Goal: Information Seeking & Learning: Learn about a topic

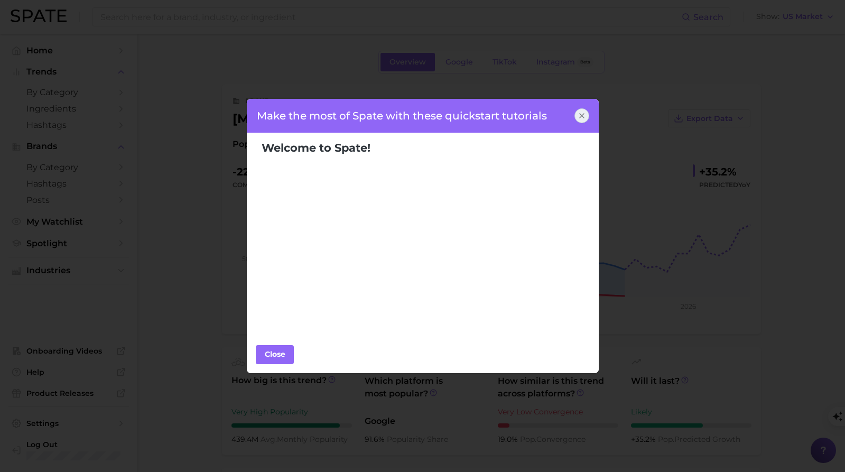
click at [584, 113] on icon at bounding box center [581, 115] width 8 height 8
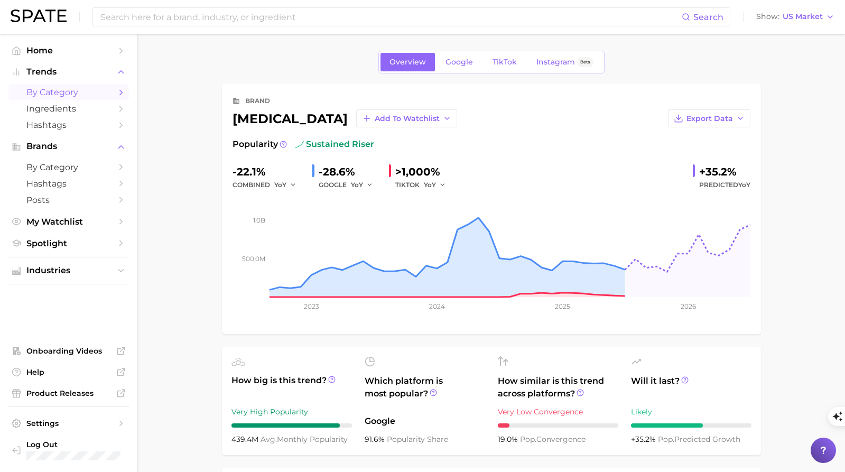
click at [67, 93] on span "by Category" at bounding box center [68, 92] width 85 height 10
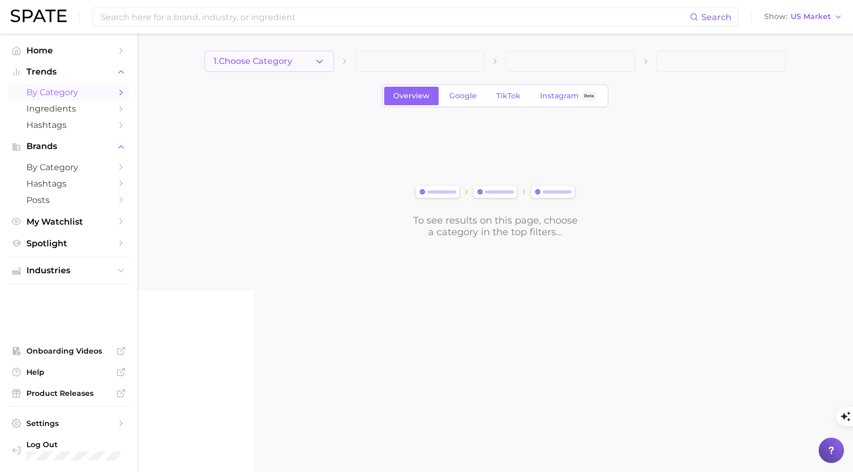
click at [329, 64] on button "1. Choose Category" at bounding box center [268, 61] width 129 height 21
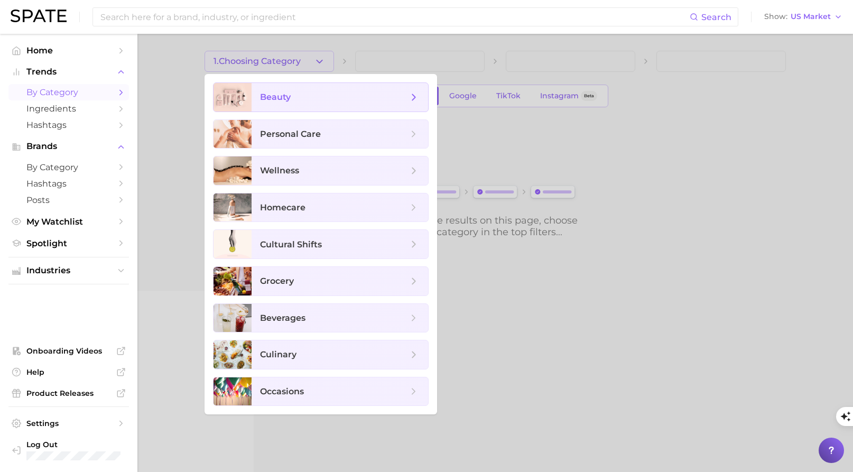
click at [357, 101] on span "beauty" at bounding box center [334, 97] width 148 height 12
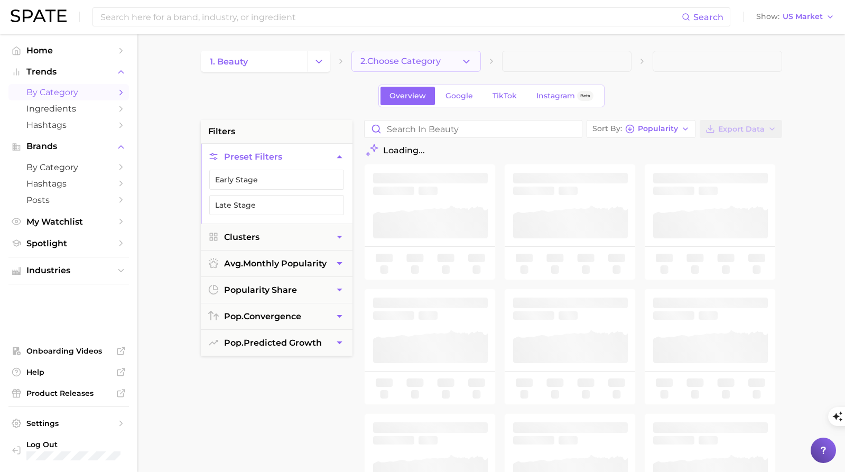
click at [461, 63] on icon "button" at bounding box center [466, 61] width 11 height 11
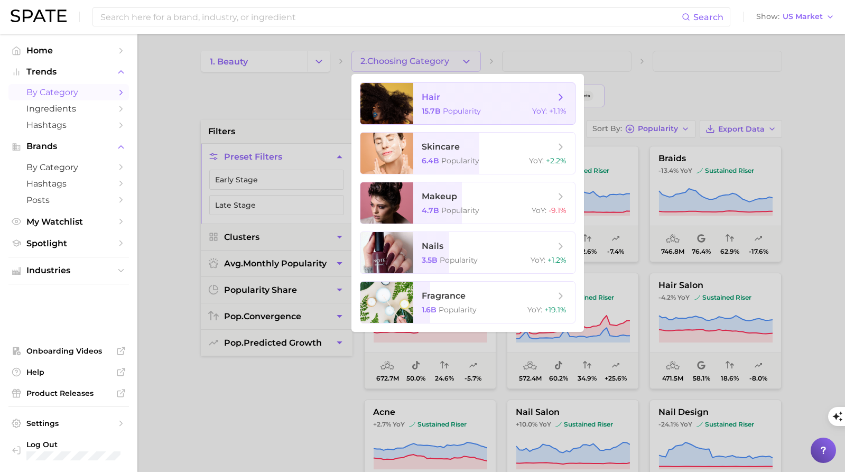
click at [536, 96] on span "hair" at bounding box center [488, 97] width 133 height 12
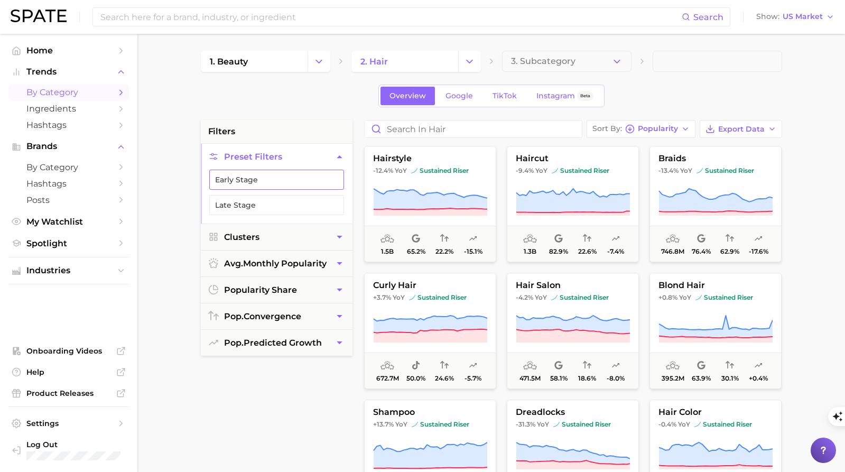
click at [261, 185] on button "Early Stage" at bounding box center [276, 180] width 135 height 20
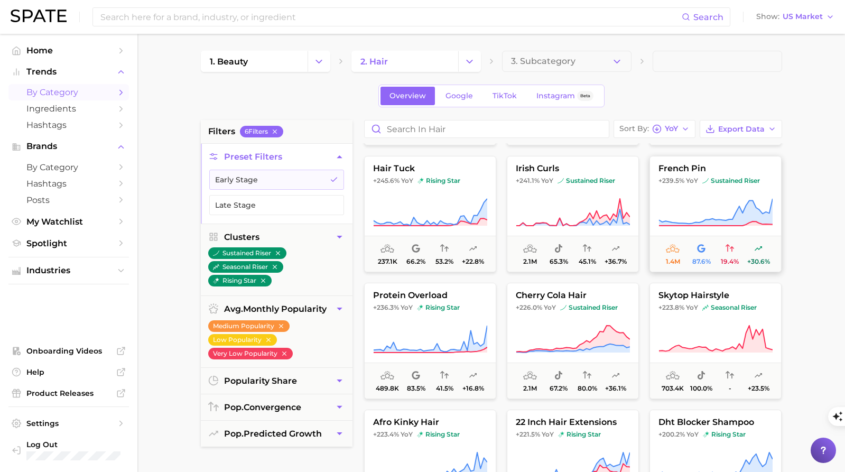
scroll to position [751, 0]
